Goal: Transaction & Acquisition: Purchase product/service

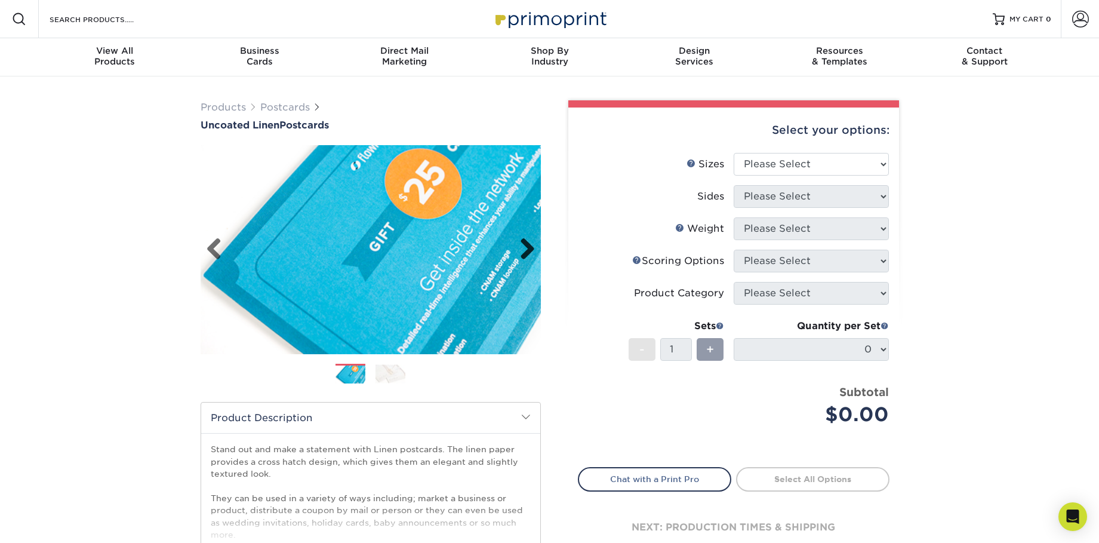
click at [529, 254] on link "Next" at bounding box center [523, 250] width 24 height 24
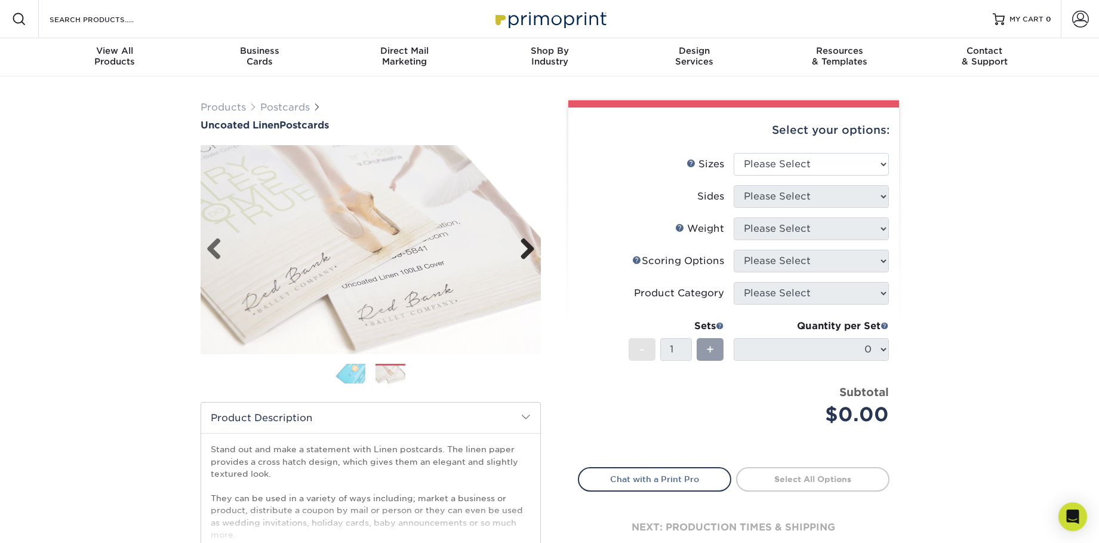
click at [519, 250] on link "Next" at bounding box center [523, 250] width 24 height 24
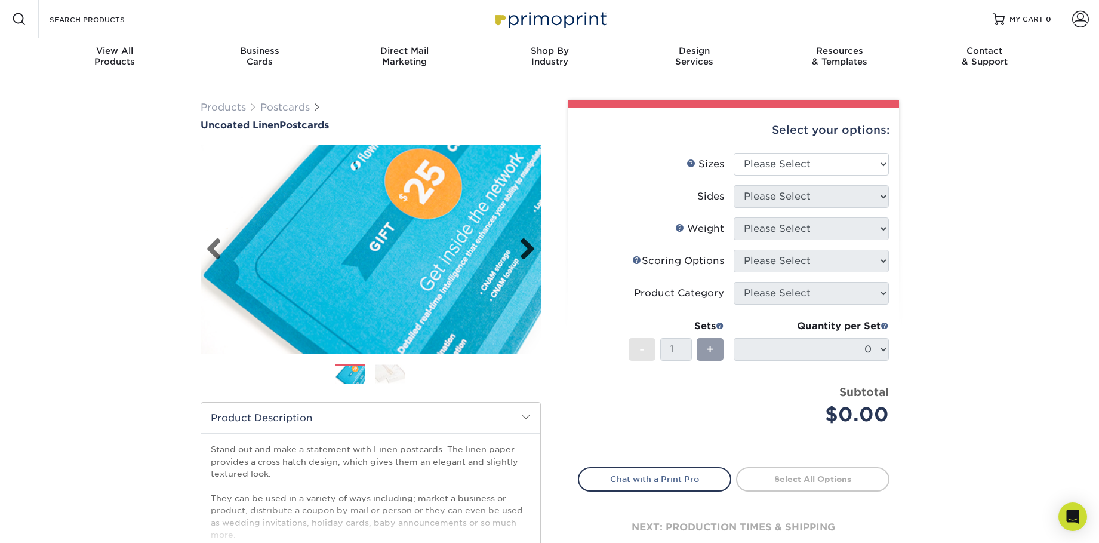
click at [519, 250] on link "Next" at bounding box center [523, 250] width 24 height 24
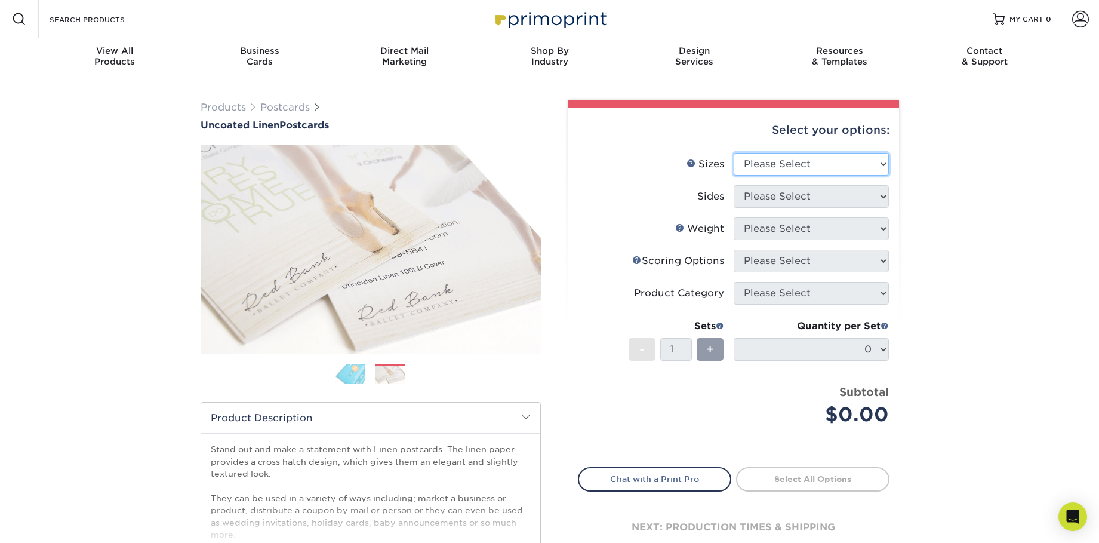
click at [784, 174] on select "Please Select 1.5" x 7" 2" x 6" 2" x 8" 2.12" x 5.5" 2.75" x 4.25" 2.75" x 8.5"…" at bounding box center [811, 164] width 155 height 23
select select "4.00x6.00"
click at [734, 153] on select "Please Select 1.5" x 7" 2" x 6" 2" x 8" 2.12" x 5.5" 2.75" x 4.25" 2.75" x 8.5"…" at bounding box center [811, 164] width 155 height 23
click at [779, 199] on select "Please Select Print Both Sides Print Front Only" at bounding box center [811, 196] width 155 height 23
select select "13abbda7-1d64-4f25-8bb2-c179b224825d"
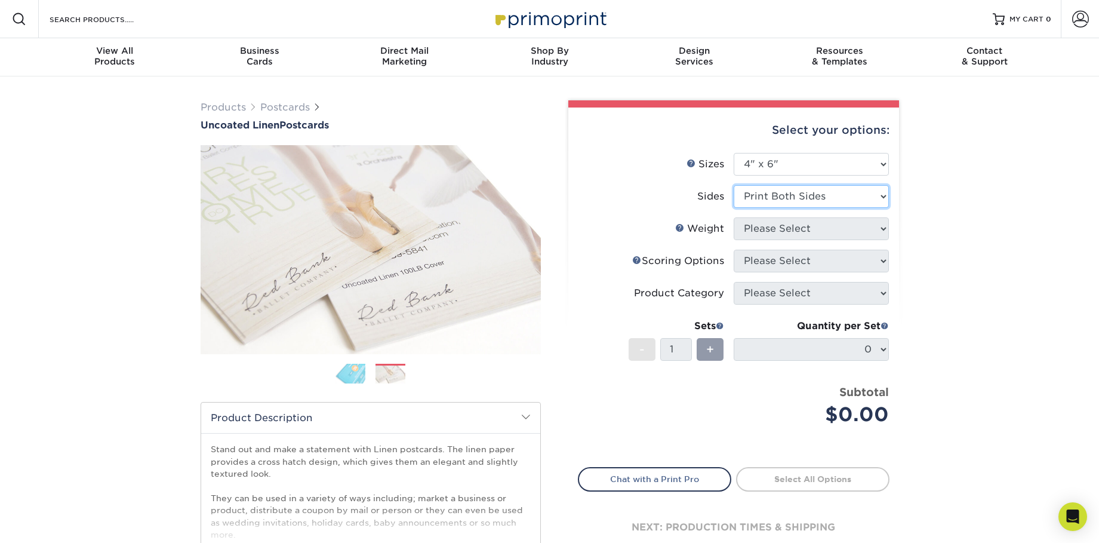
click at [734, 185] on select "Please Select Print Both Sides Print Front Only" at bounding box center [811, 196] width 155 height 23
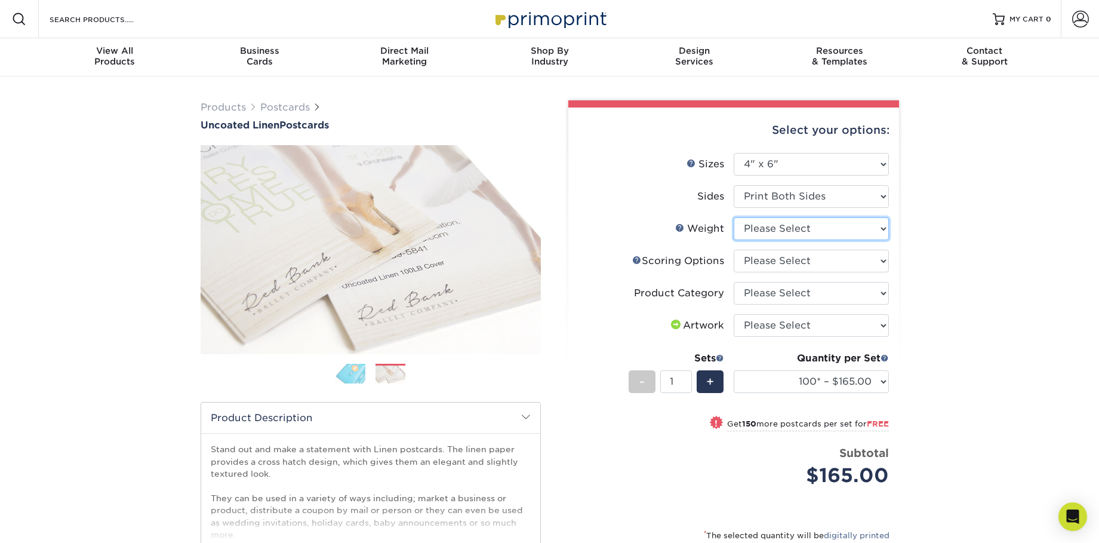
click at [773, 231] on select "Please Select 100LB" at bounding box center [811, 228] width 155 height 23
select select "100LB"
click at [734, 217] on select "Please Select 100LB" at bounding box center [811, 228] width 155 height 23
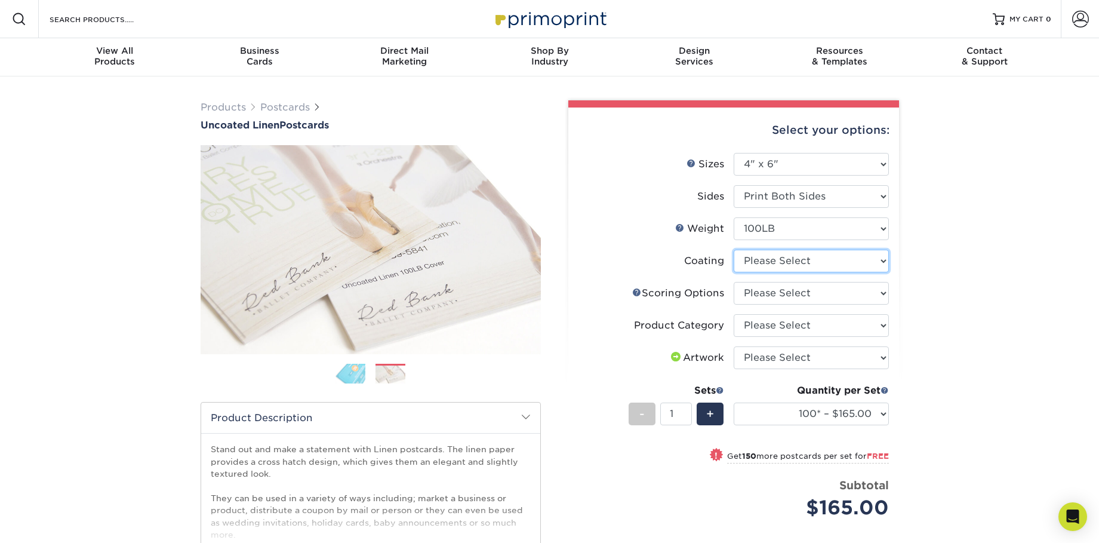
click at [778, 264] on select at bounding box center [811, 260] width 155 height 23
select select "3e7618de-abca-4bda-9f97-8b9129e913d8"
click at [734, 249] on select at bounding box center [811, 260] width 155 height 23
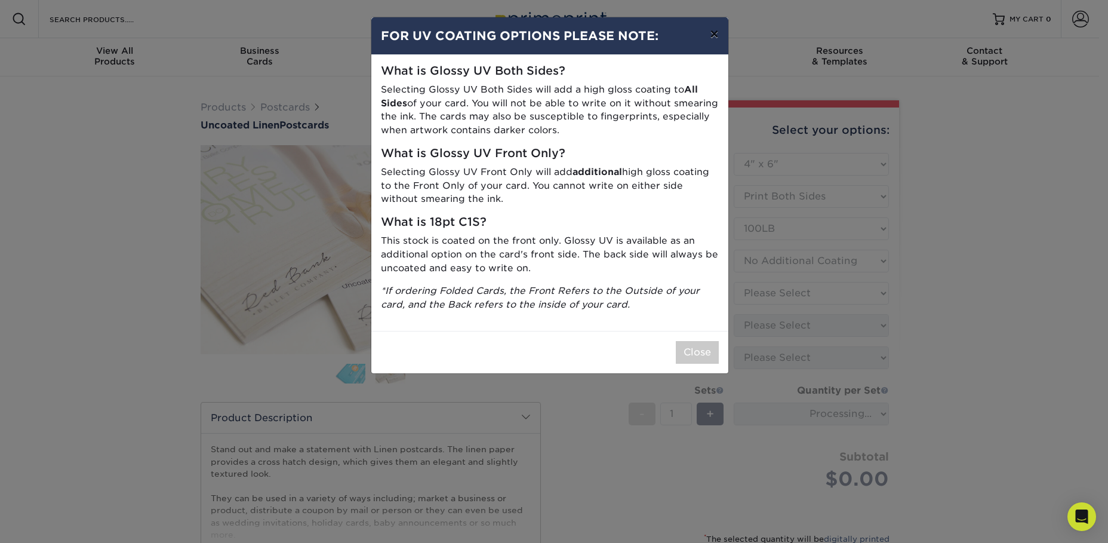
click at [711, 32] on button "×" at bounding box center [713, 33] width 27 height 33
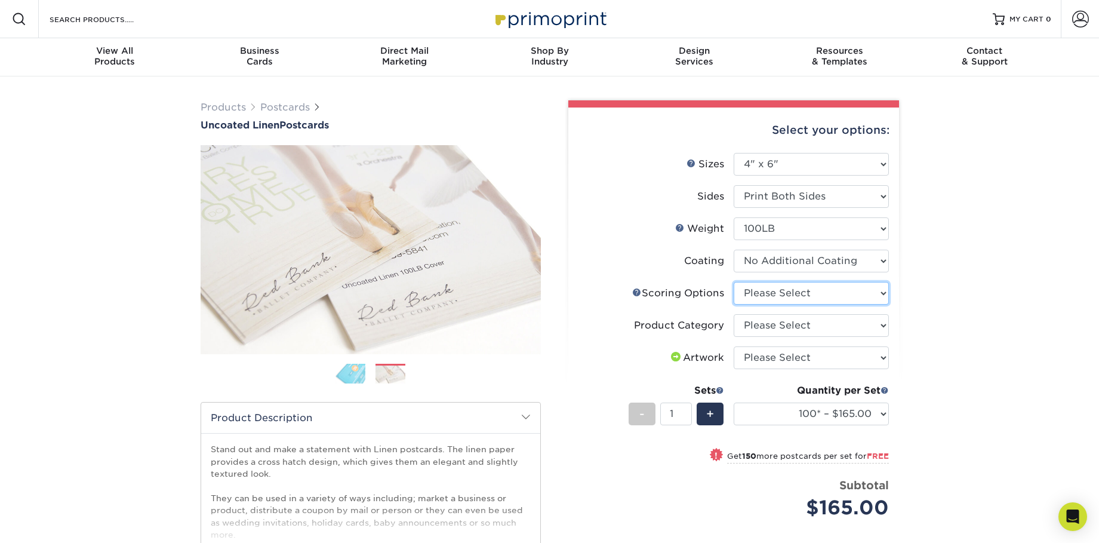
click at [800, 296] on select "Please Select No Scoring One Score Score in Half" at bounding box center [811, 293] width 155 height 23
click at [636, 288] on link "Scoring Help" at bounding box center [637, 292] width 10 height 10
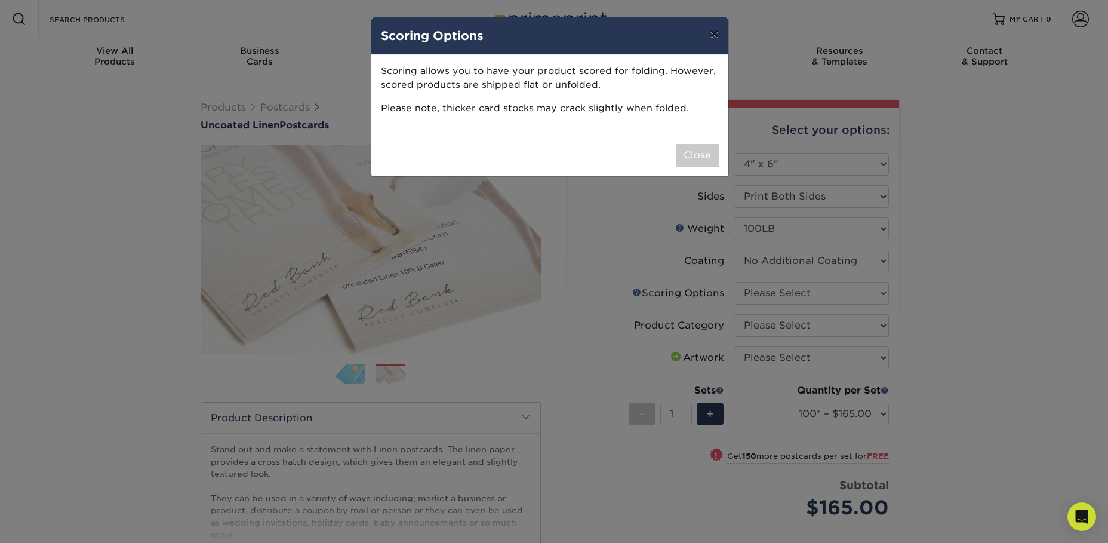
click at [714, 34] on button "×" at bounding box center [713, 33] width 27 height 33
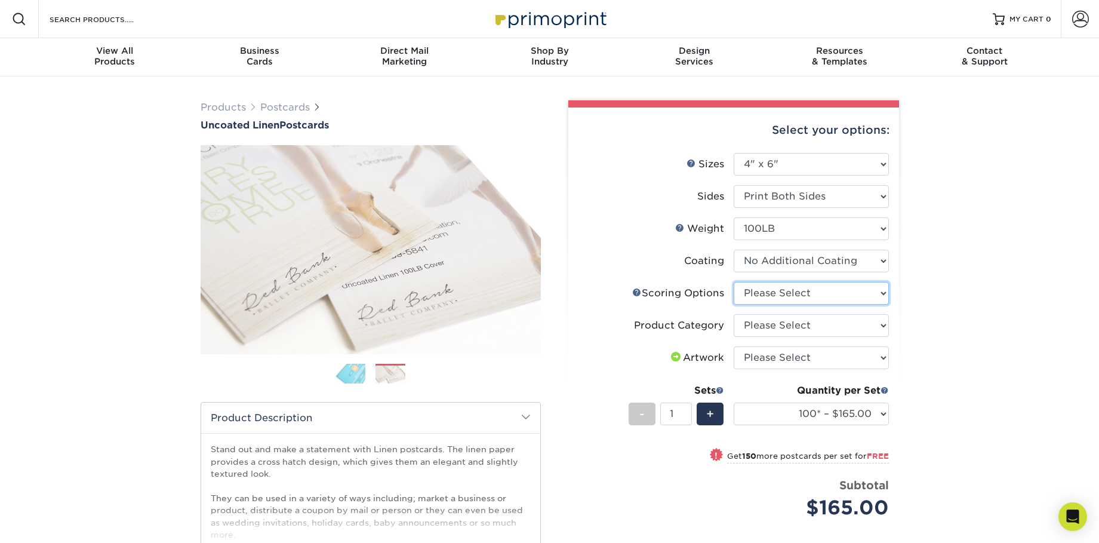
click at [757, 294] on select "Please Select No Scoring One Score Score in Half" at bounding box center [811, 293] width 155 height 23
select select "16ebe401-5398-422d-8cb0-f3adbb82deb5"
click at [734, 282] on select "Please Select No Scoring One Score Score in Half" at bounding box center [811, 293] width 155 height 23
click at [754, 322] on select "Please Select Postcards" at bounding box center [811, 325] width 155 height 23
select select "9b7272e0-d6c8-4c3c-8e97-d3a1bcdab858"
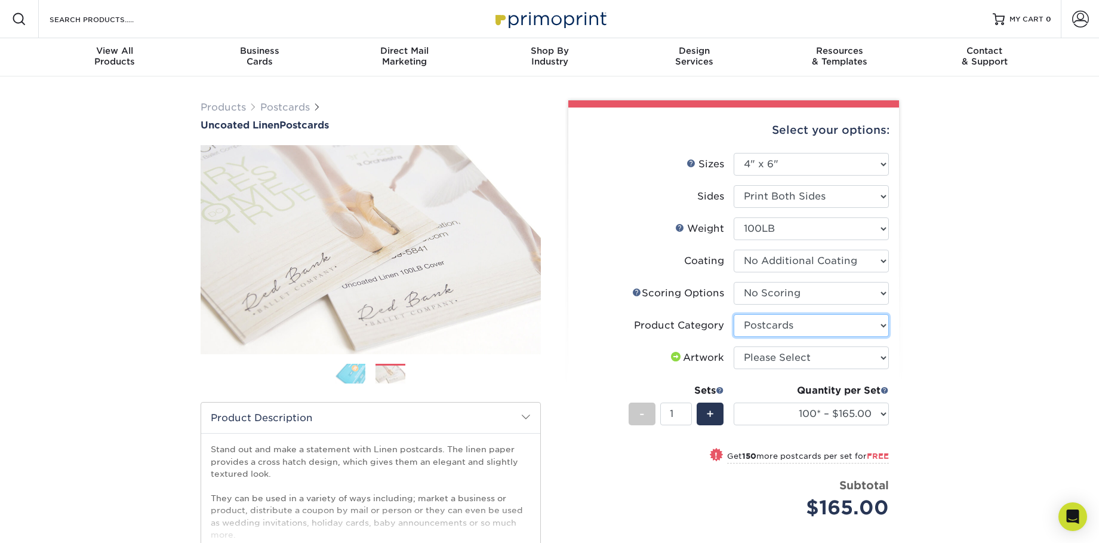
click at [734, 314] on select "Please Select Postcards" at bounding box center [811, 325] width 155 height 23
click at [763, 361] on select "Please Select I will upload files I need a design - $150" at bounding box center [811, 357] width 155 height 23
select select "upload"
click at [734, 346] on select "Please Select I will upload files I need a design - $150" at bounding box center [811, 357] width 155 height 23
click at [791, 413] on select "100* – $165.00 250* – $165.00 500* – $168.00 750 – $189.00 1000 – $211.00 1500 …" at bounding box center [811, 413] width 155 height 23
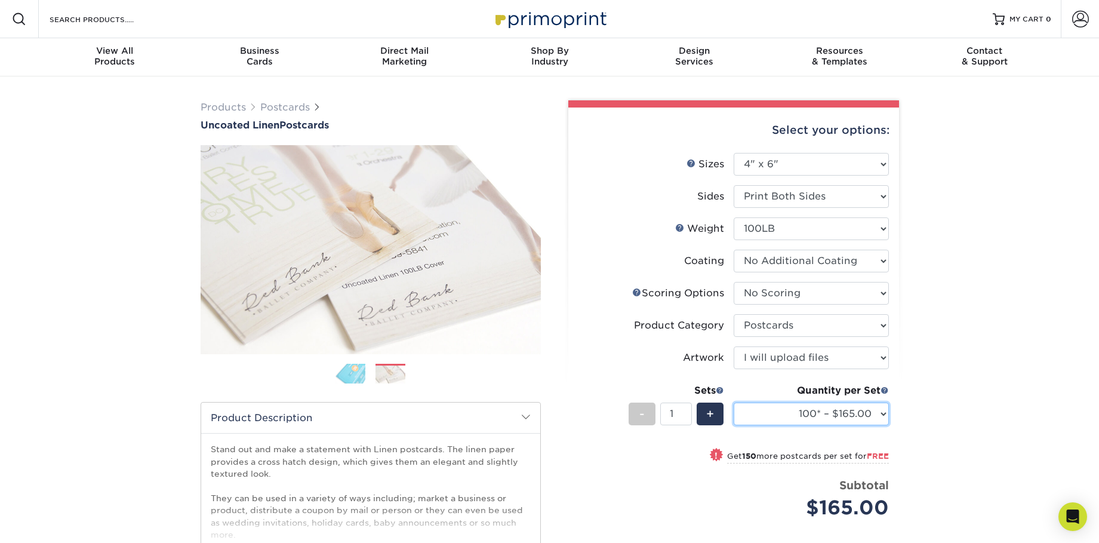
select select "2000 – $294.00"
click at [734, 402] on select "100* – $165.00 250* – $165.00 500* – $168.00 750 – $189.00 1000 – $211.00 1500 …" at bounding box center [811, 413] width 155 height 23
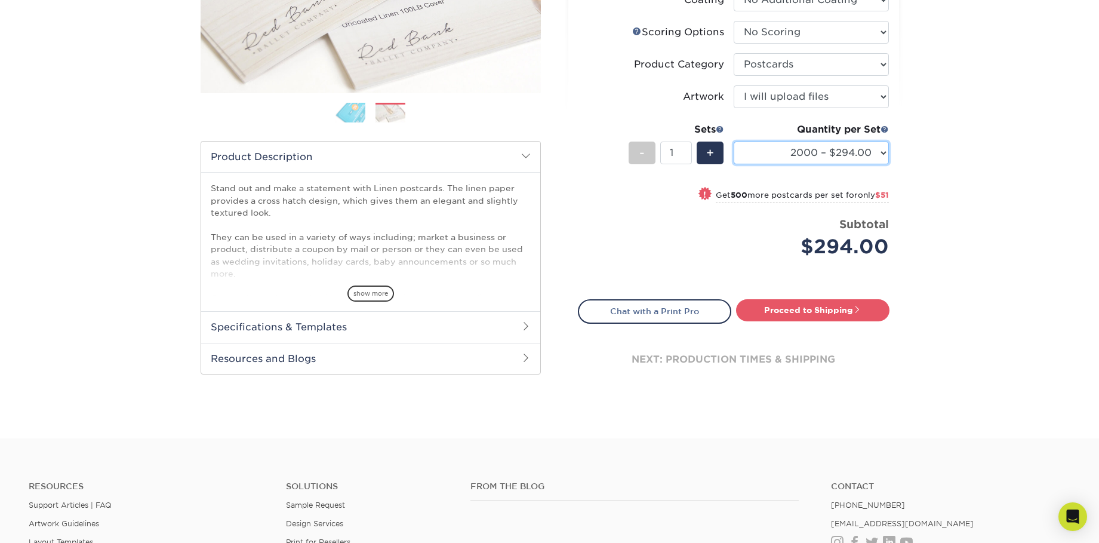
scroll to position [288, 0]
